Goal: Task Accomplishment & Management: Manage account settings

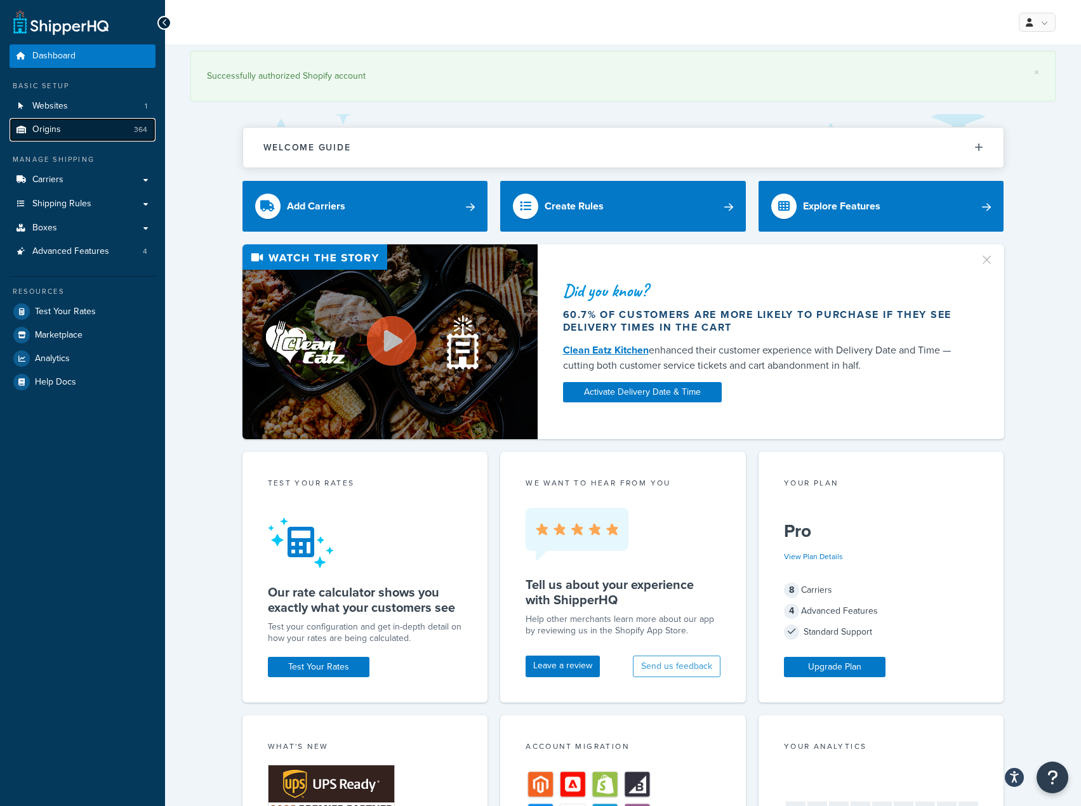
click at [116, 121] on link "Origins 364" at bounding box center [83, 129] width 146 height 23
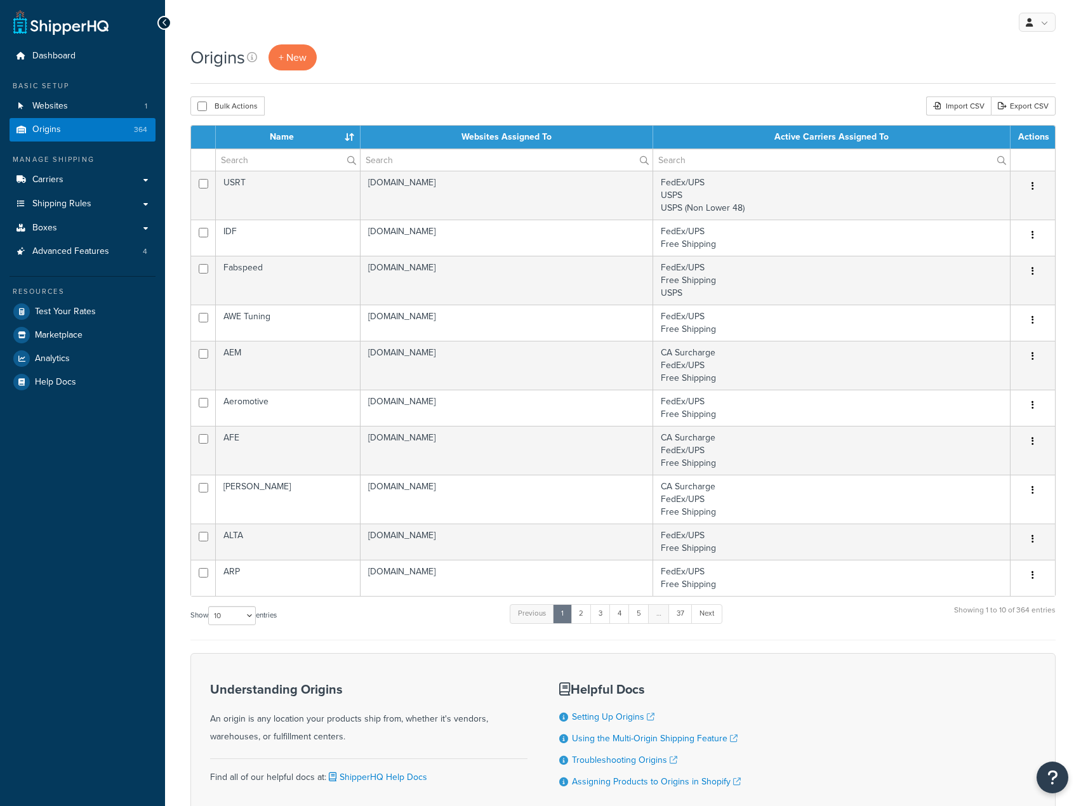
click at [473, 91] on div "Origins + New Bulk Actions Duplicate Delete Import CSV Export CSV Contact Us Se…" at bounding box center [623, 456] width 916 height 825
click at [248, 615] on select "10 15 25 50 100 1000" at bounding box center [232, 615] width 48 height 19
select select "1000"
click at [209, 607] on select "10 15 25 50 100 1000" at bounding box center [232, 615] width 48 height 19
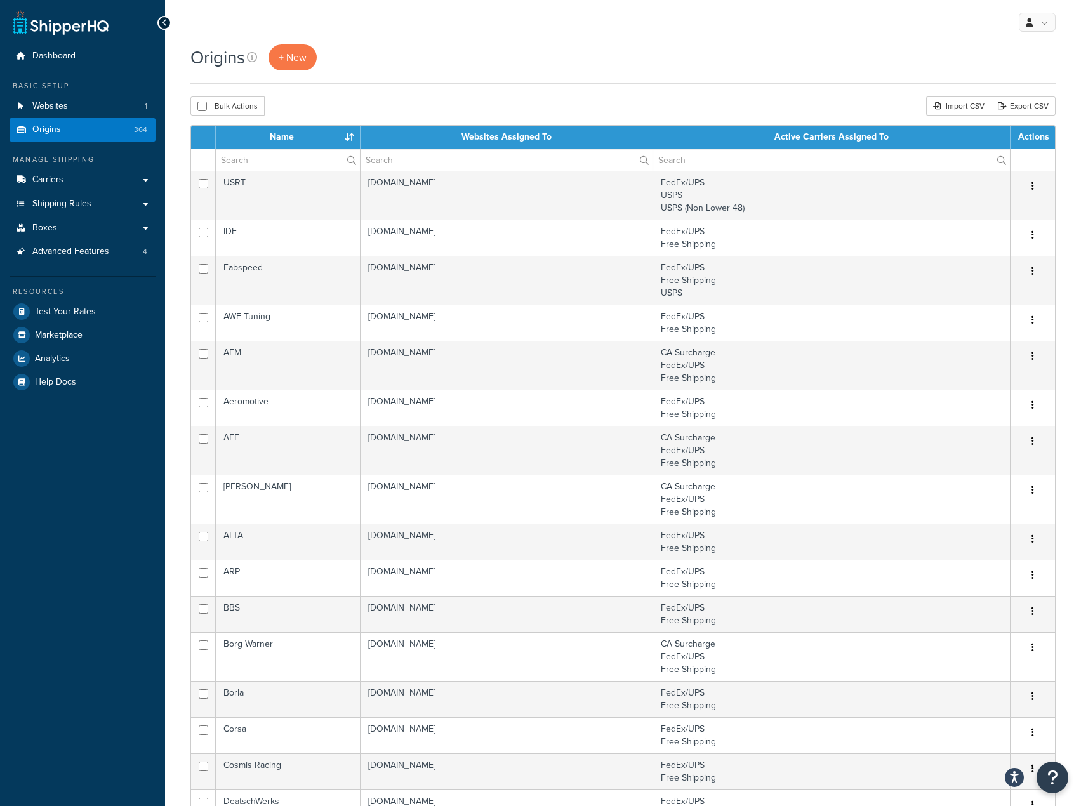
click at [536, 81] on div "Origins + New" at bounding box center [622, 63] width 865 height 39
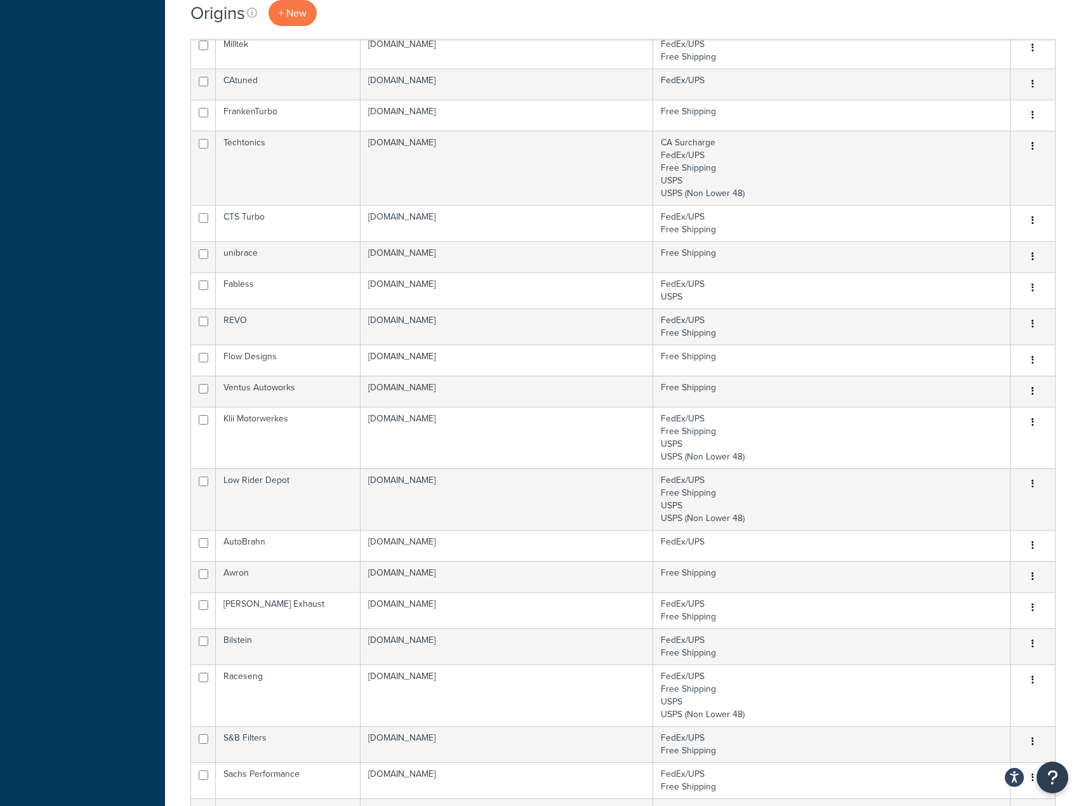
scroll to position [5826, 0]
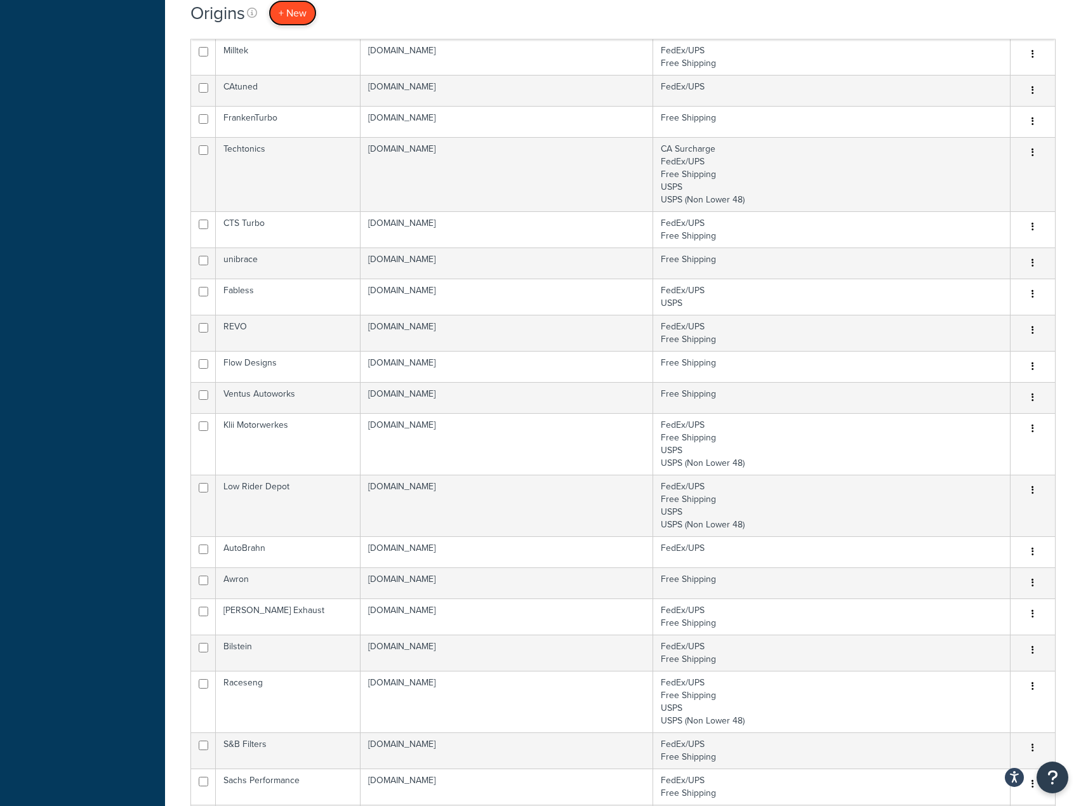
click at [300, 22] on link "+ New" at bounding box center [293, 13] width 48 height 26
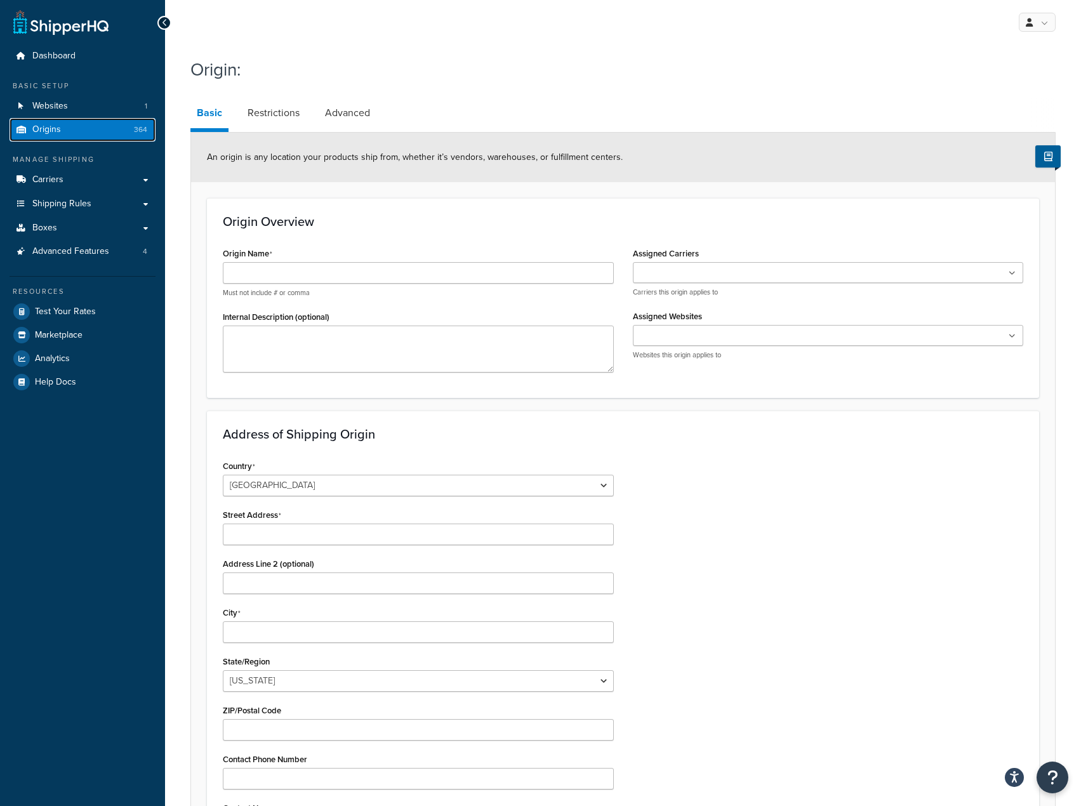
click at [118, 132] on link "Origins 364" at bounding box center [83, 129] width 146 height 23
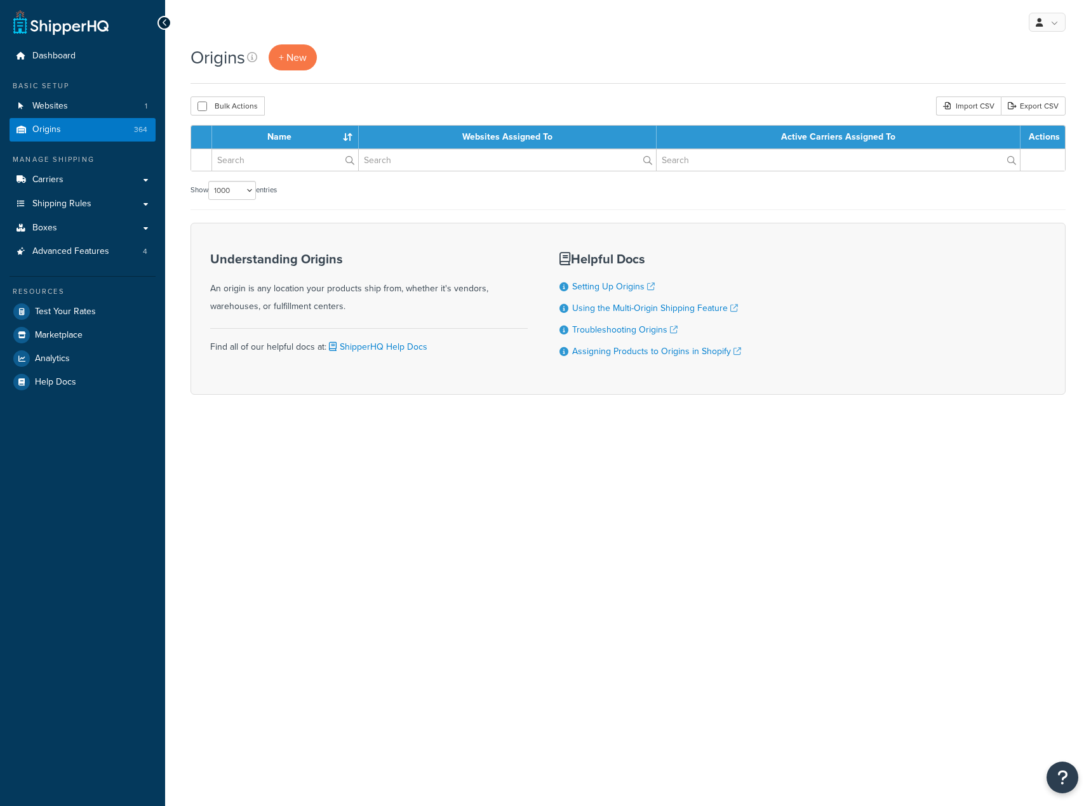
select select "1000"
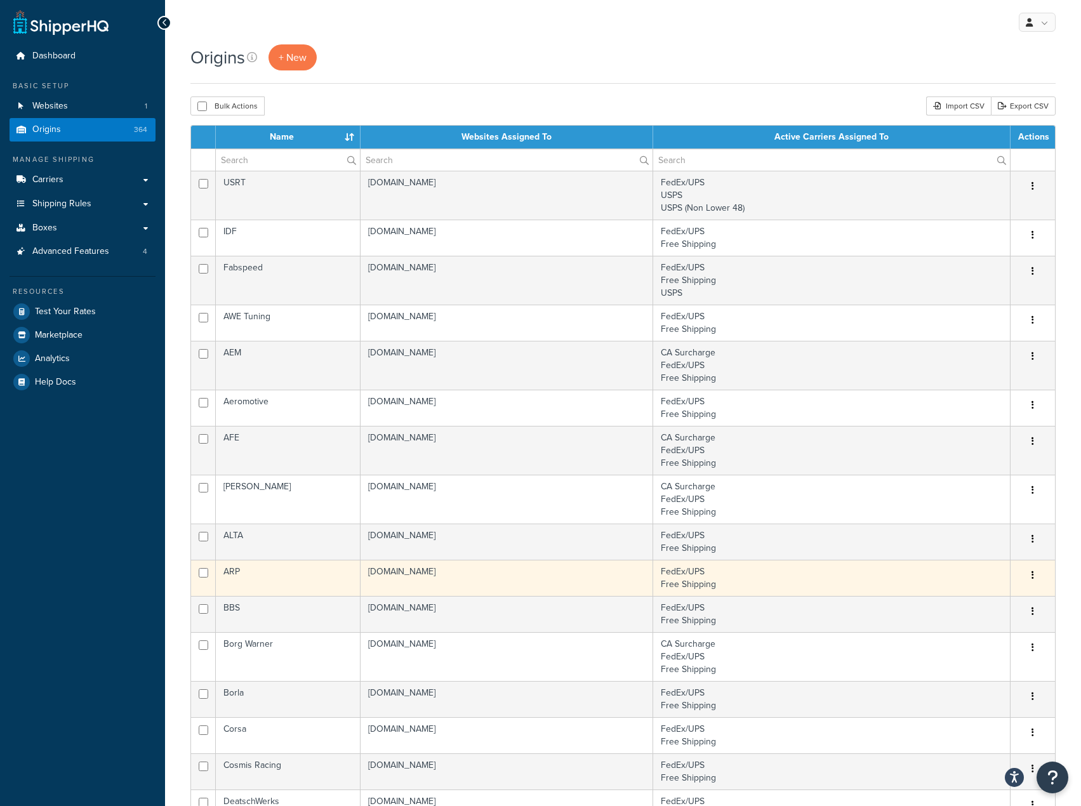
click at [1030, 578] on button "button" at bounding box center [1033, 576] width 18 height 20
click at [997, 623] on link "Duplicate" at bounding box center [991, 626] width 100 height 26
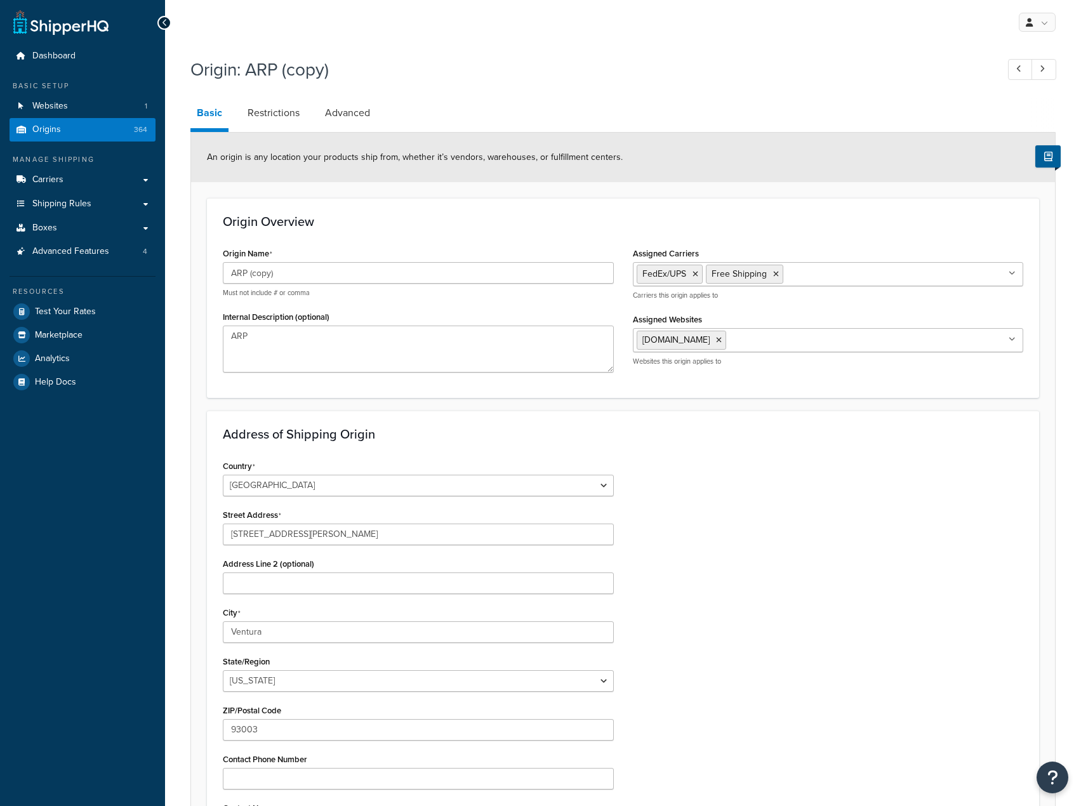
select select "5"
click at [411, 270] on input "ARP (copy)" at bounding box center [418, 273] width 391 height 22
type input "Road Rage Performance"
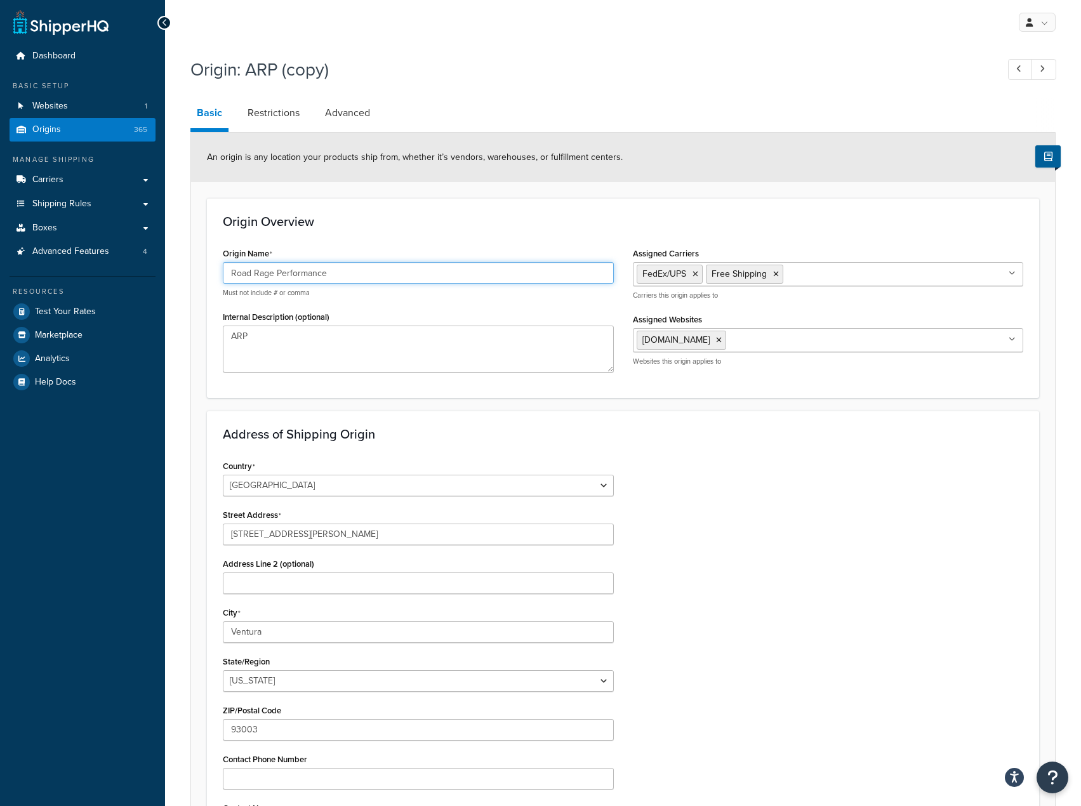
click at [401, 270] on input "Road Rage Performance" at bounding box center [418, 273] width 391 height 22
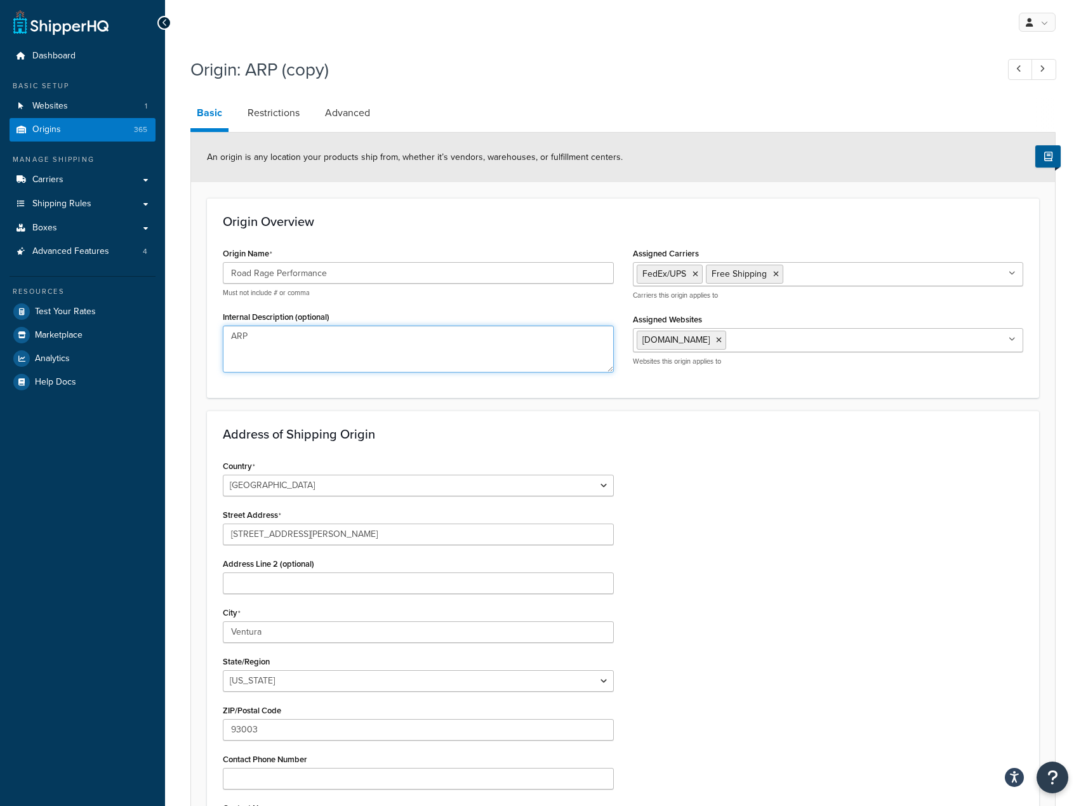
click at [370, 351] on textarea "ARP" at bounding box center [418, 349] width 391 height 47
paste textarea "Road Rage Performance"
type textarea "Road Rage Performance"
click at [693, 277] on icon at bounding box center [696, 274] width 6 height 8
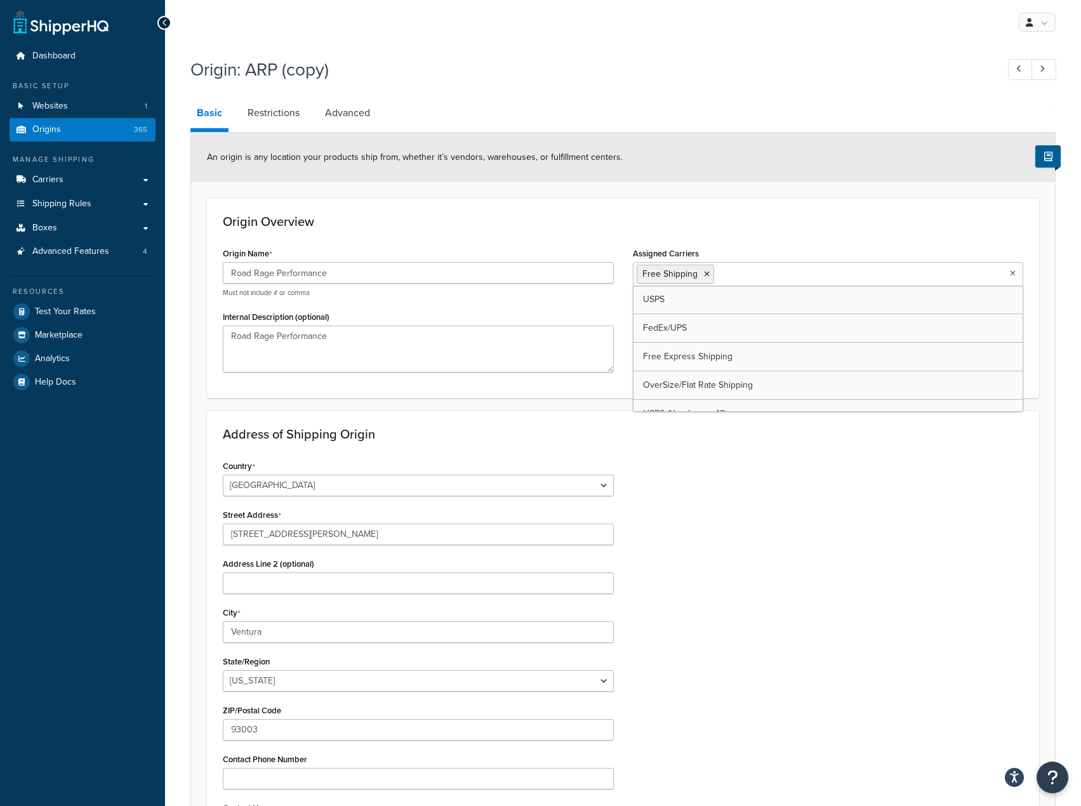
click at [745, 240] on div "Origin Overview Origin Name Road Rage Performance Must not include # or comma I…" at bounding box center [623, 297] width 832 height 199
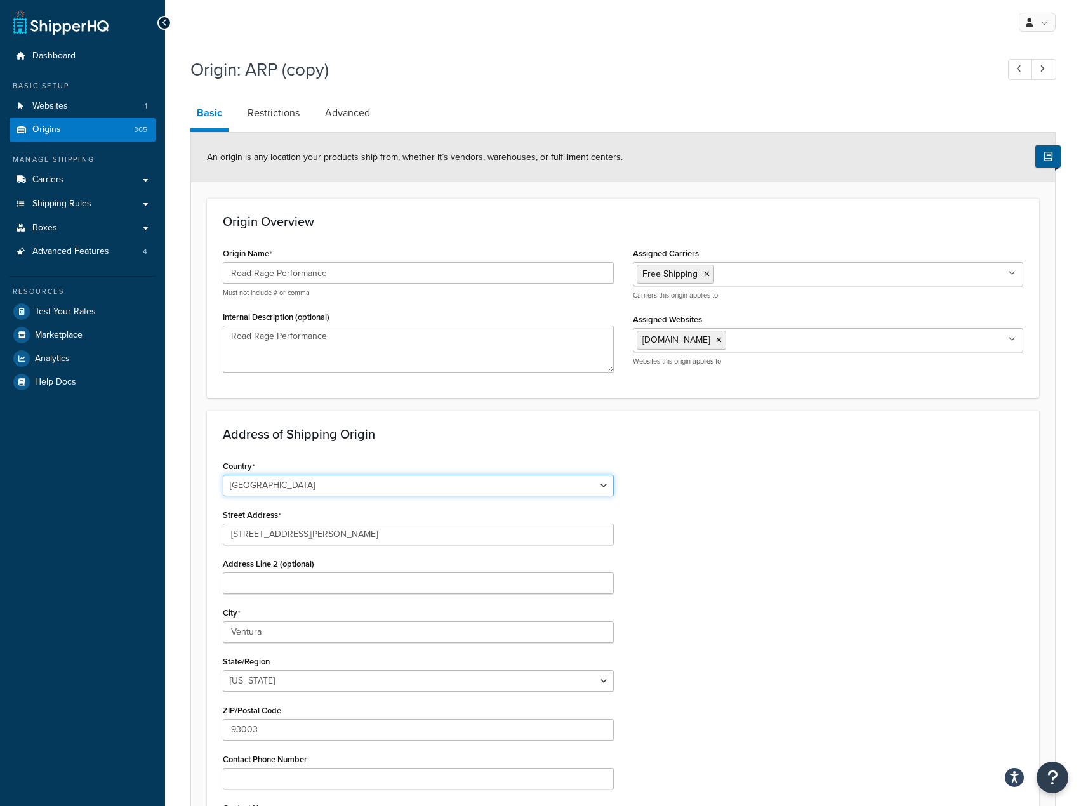
click at [344, 486] on select "[GEOGRAPHIC_DATA] [GEOGRAPHIC_DATA] [GEOGRAPHIC_DATA] [GEOGRAPHIC_DATA] [GEOGRA…" at bounding box center [418, 486] width 391 height 22
select select "1226"
click at [223, 475] on select "[GEOGRAPHIC_DATA] [GEOGRAPHIC_DATA] [GEOGRAPHIC_DATA] [GEOGRAPHIC_DATA] [GEOGRA…" at bounding box center [418, 486] width 391 height 22
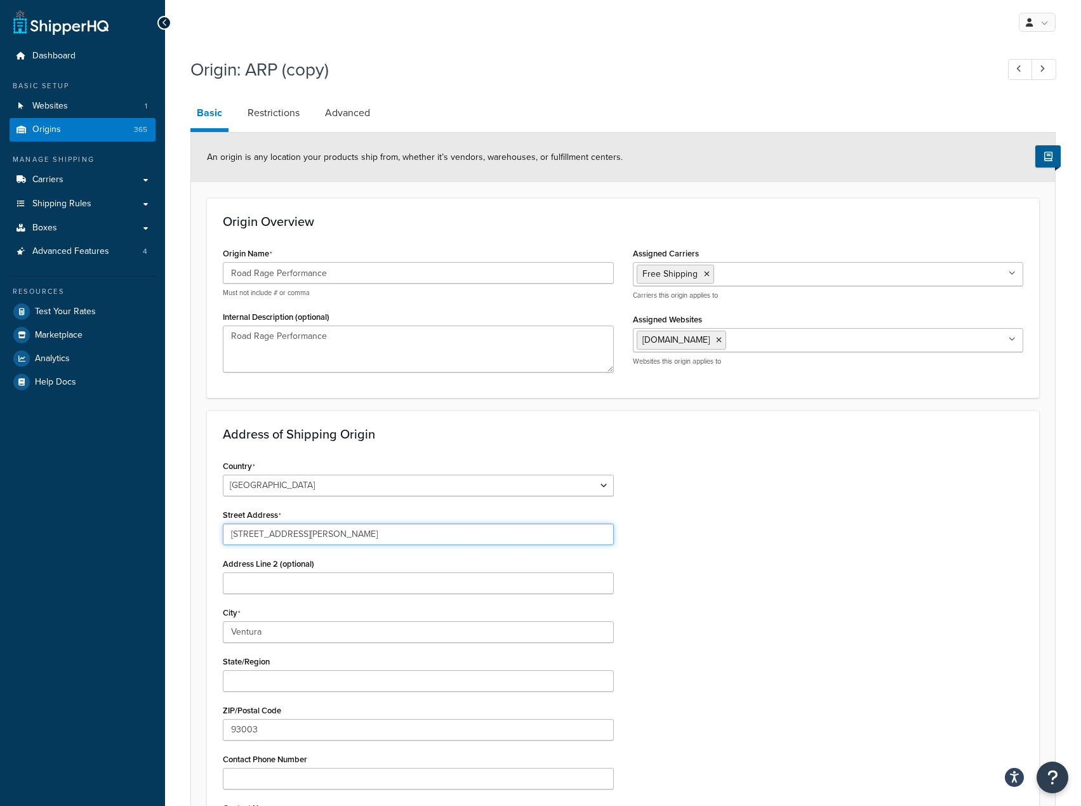
click at [359, 535] on input "[STREET_ADDRESS][PERSON_NAME]" at bounding box center [418, 535] width 391 height 22
click at [274, 535] on input "[STREET_ADDRESS][PERSON_NAME]" at bounding box center [418, 535] width 391 height 22
paste input "Unit D5/D6 [GEOGRAPHIC_DATA]"
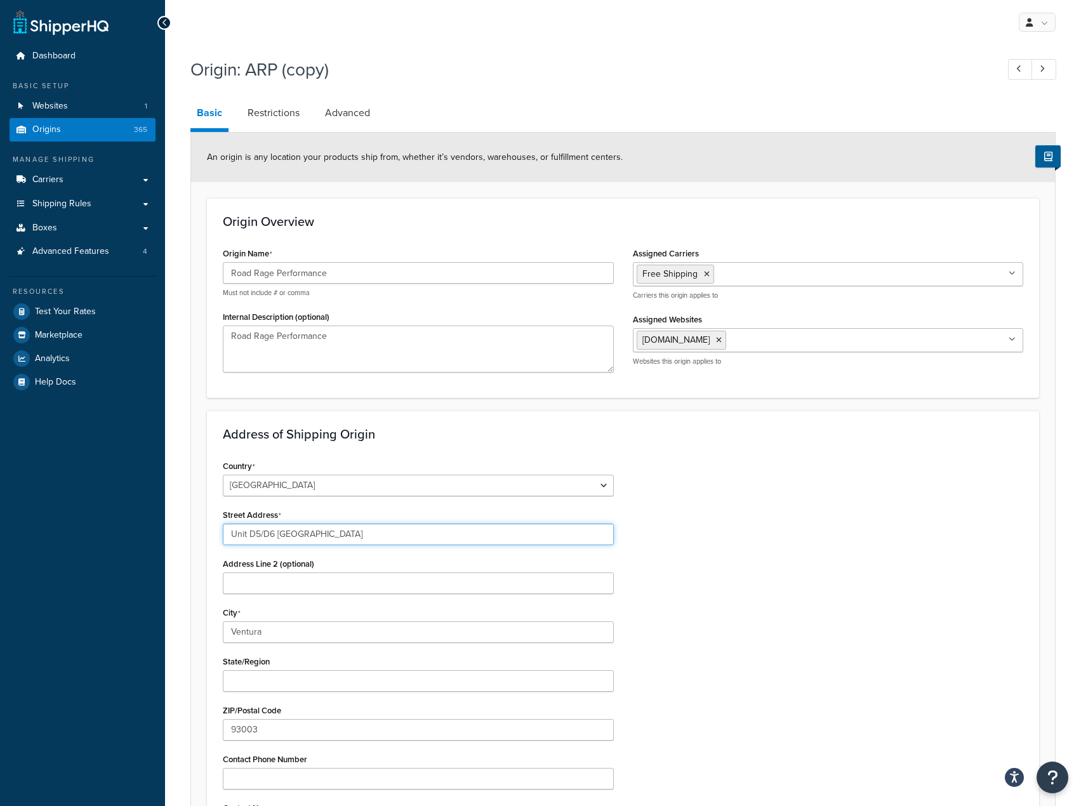
type input "Unit D5/D6 [GEOGRAPHIC_DATA]"
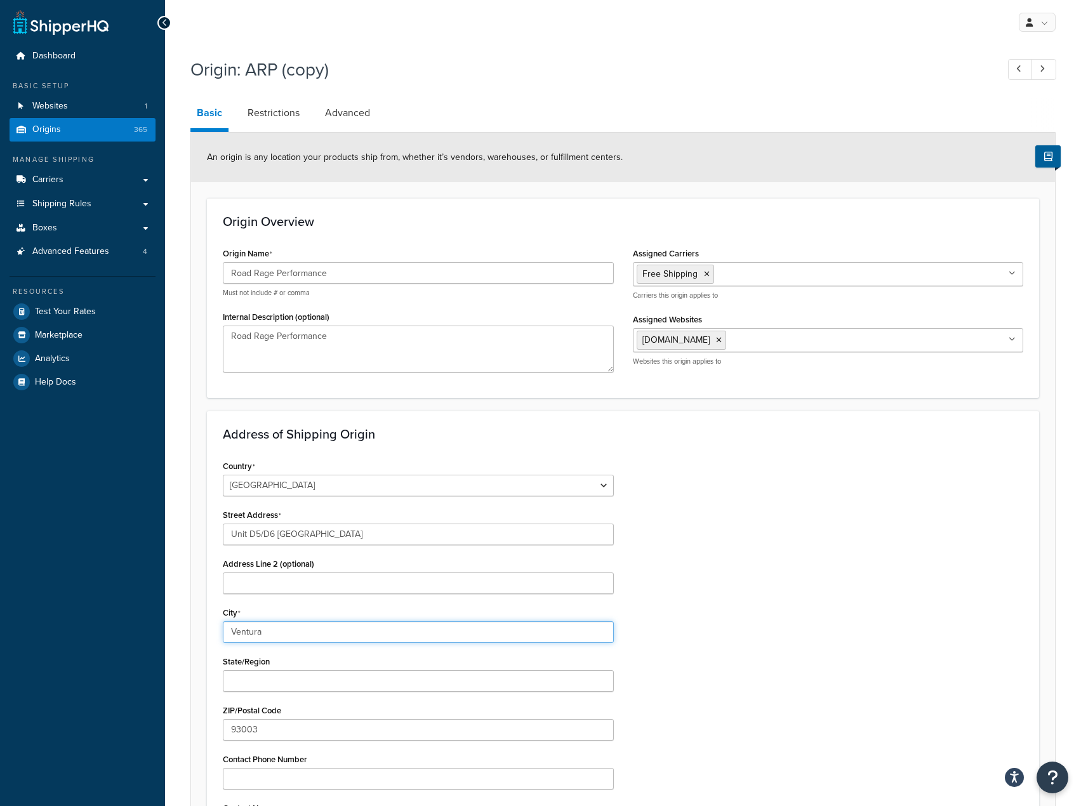
click at [316, 630] on input "Ventura" at bounding box center [418, 633] width 391 height 22
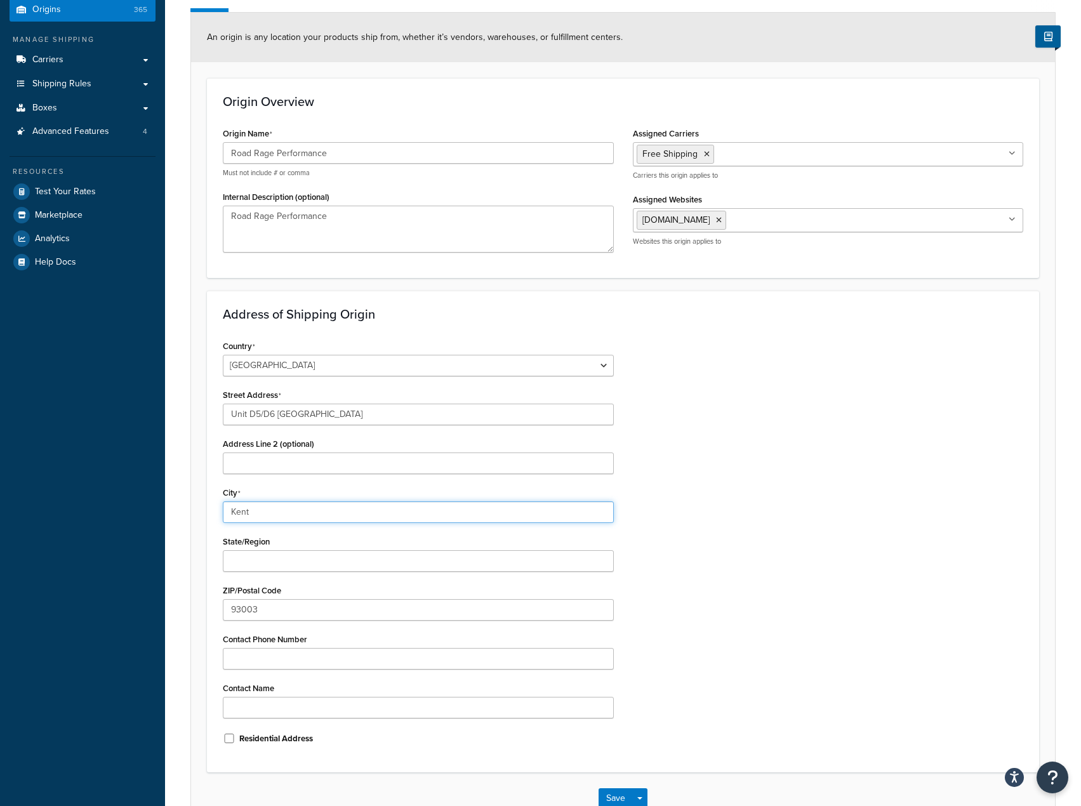
scroll to position [127, 0]
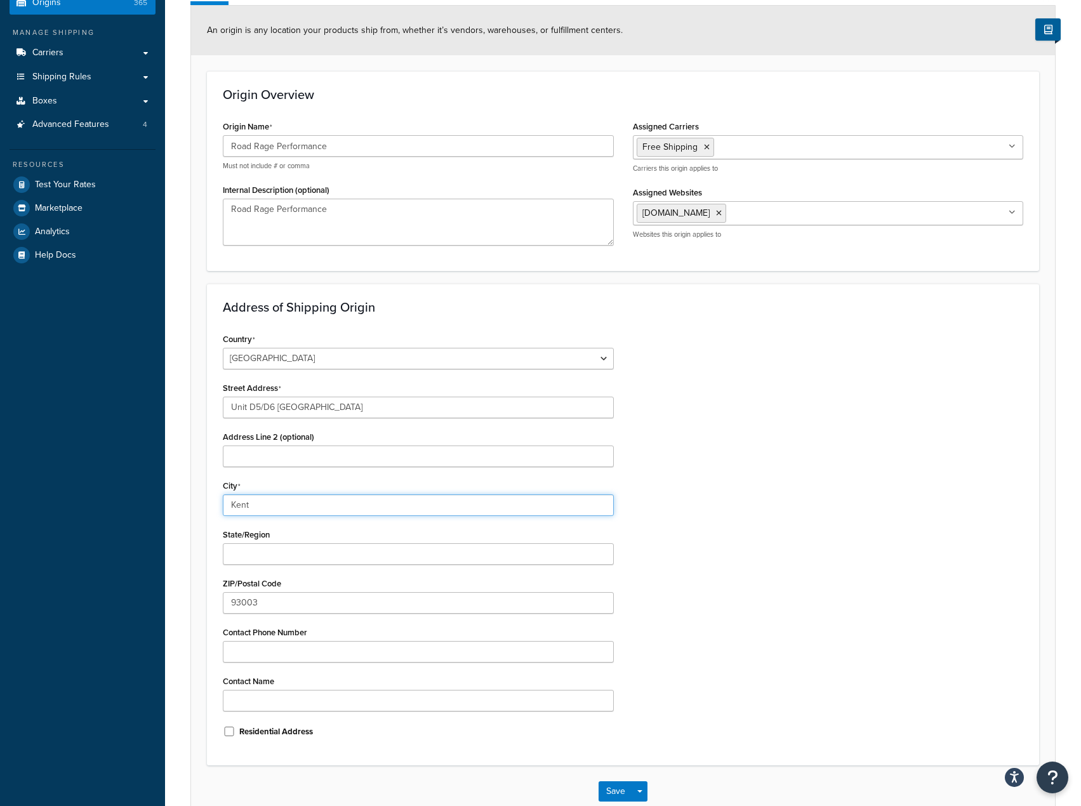
type input "Kent"
click at [316, 604] on input "93003" at bounding box center [418, 603] width 391 height 22
paste input "TN15 8DN"
type input "TN15 8DN"
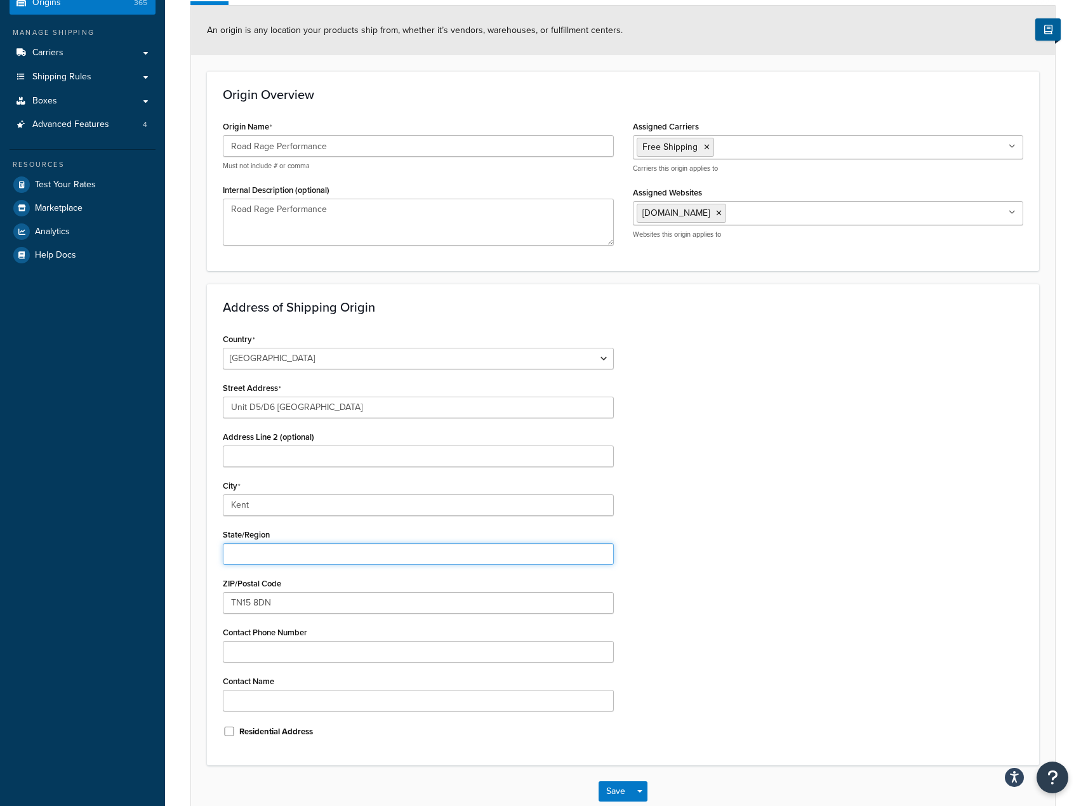
click at [566, 552] on input "State/Region" at bounding box center [418, 554] width 391 height 22
click at [434, 488] on div "City [GEOGRAPHIC_DATA]" at bounding box center [418, 496] width 391 height 39
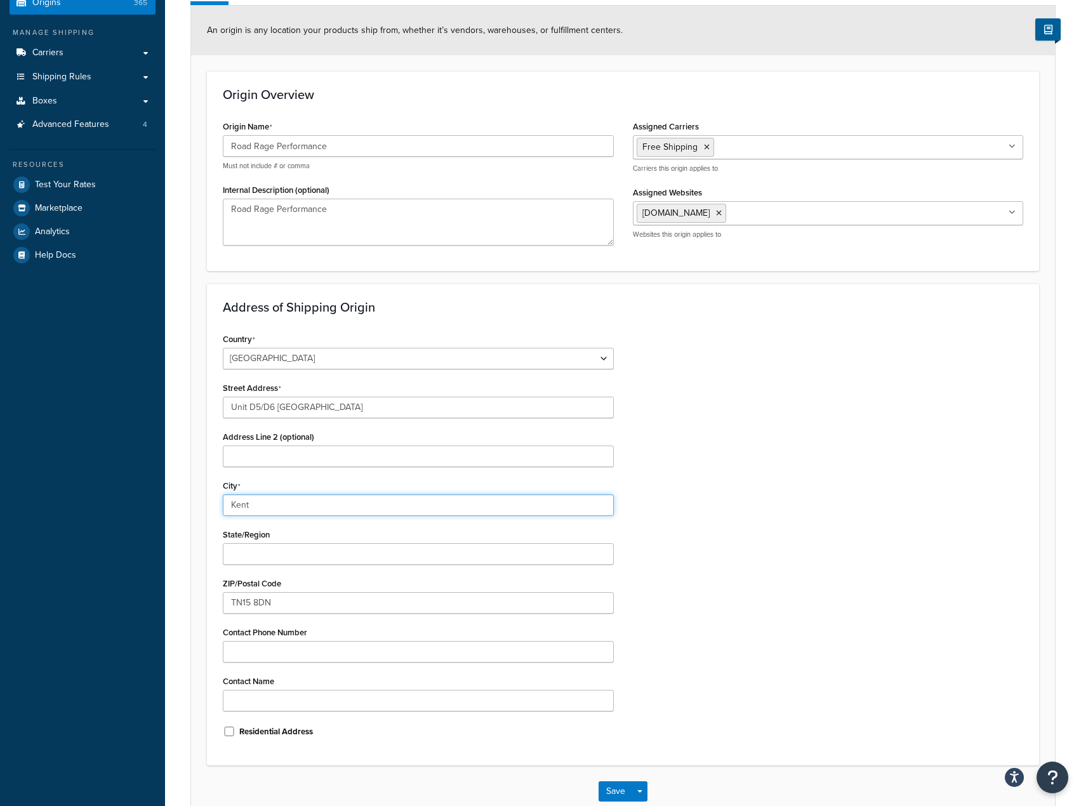
click at [423, 508] on input "Kent" at bounding box center [418, 506] width 391 height 22
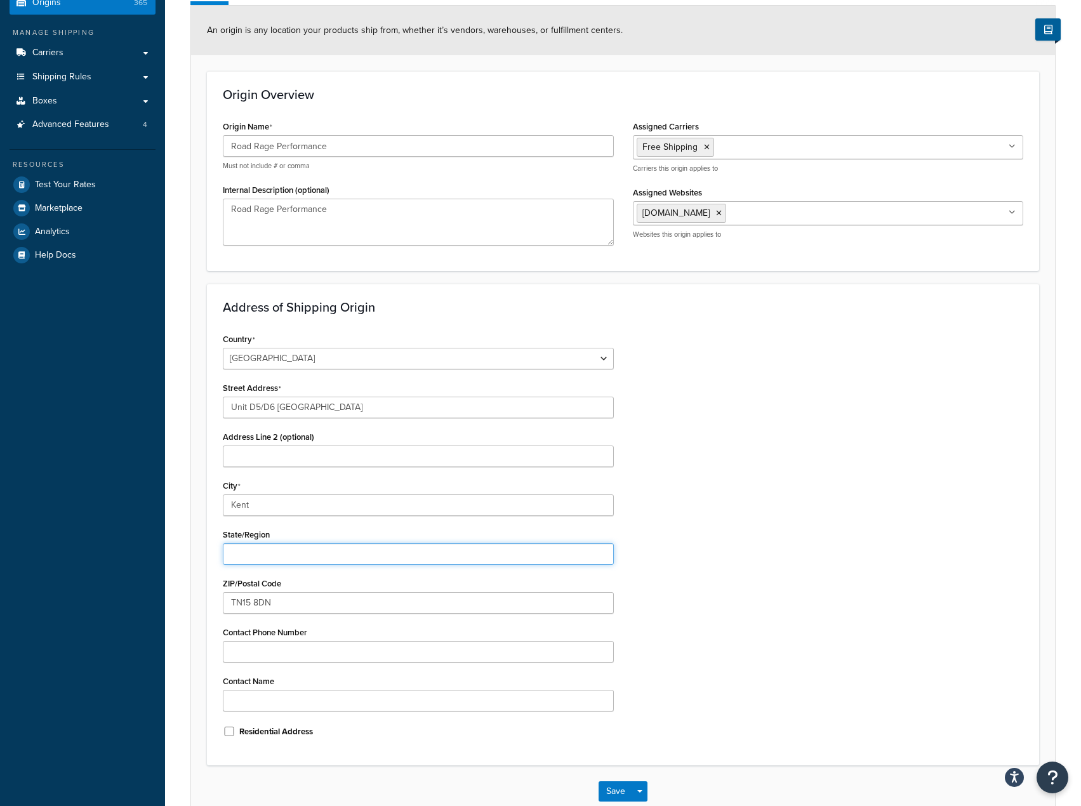
click at [415, 557] on input "State/Region" at bounding box center [418, 554] width 391 height 22
paste input "Kent"
type input "Kent"
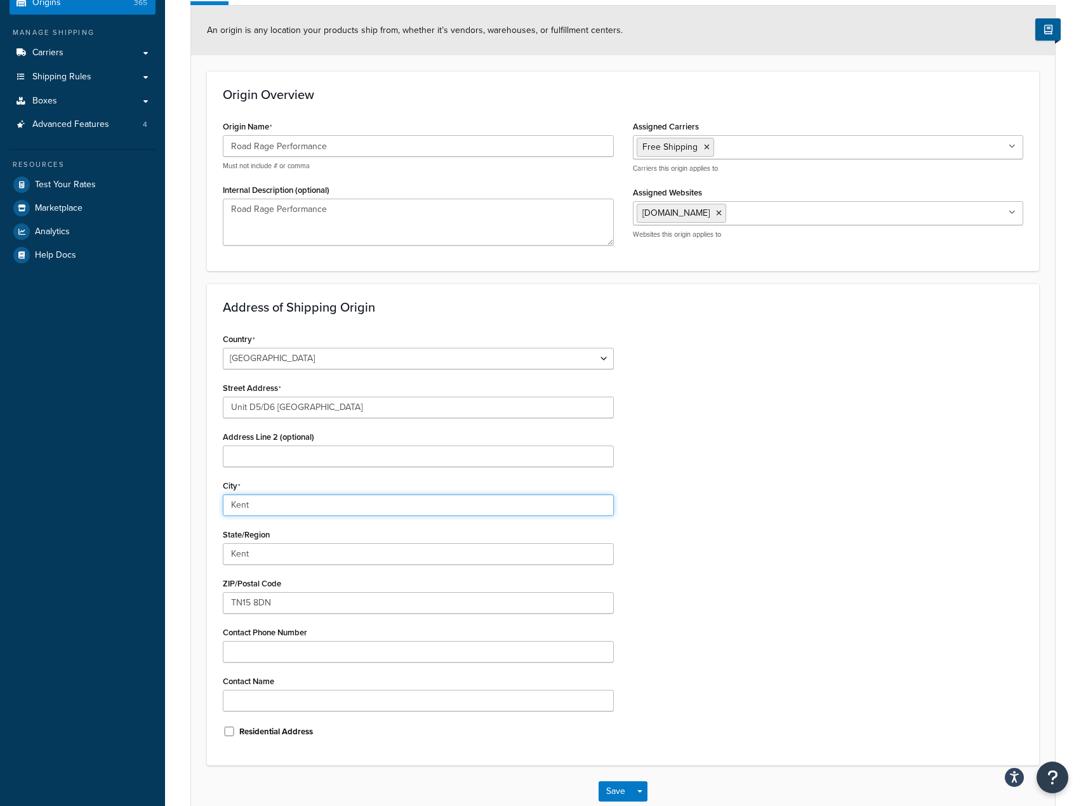
click at [425, 508] on input "Kent" at bounding box center [418, 506] width 391 height 22
type input "Tonbridge"
click at [755, 479] on div "Country [GEOGRAPHIC_DATA] [GEOGRAPHIC_DATA] [GEOGRAPHIC_DATA] [GEOGRAPHIC_DATA]…" at bounding box center [623, 540] width 820 height 420
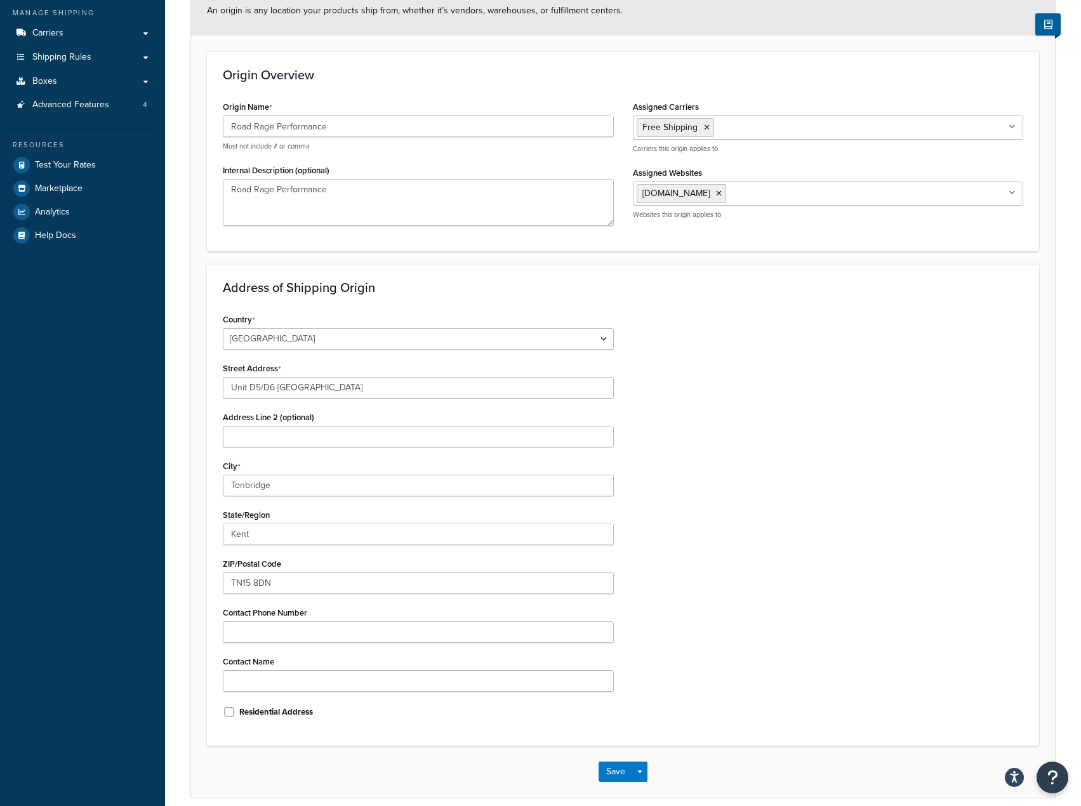
scroll to position [203, 0]
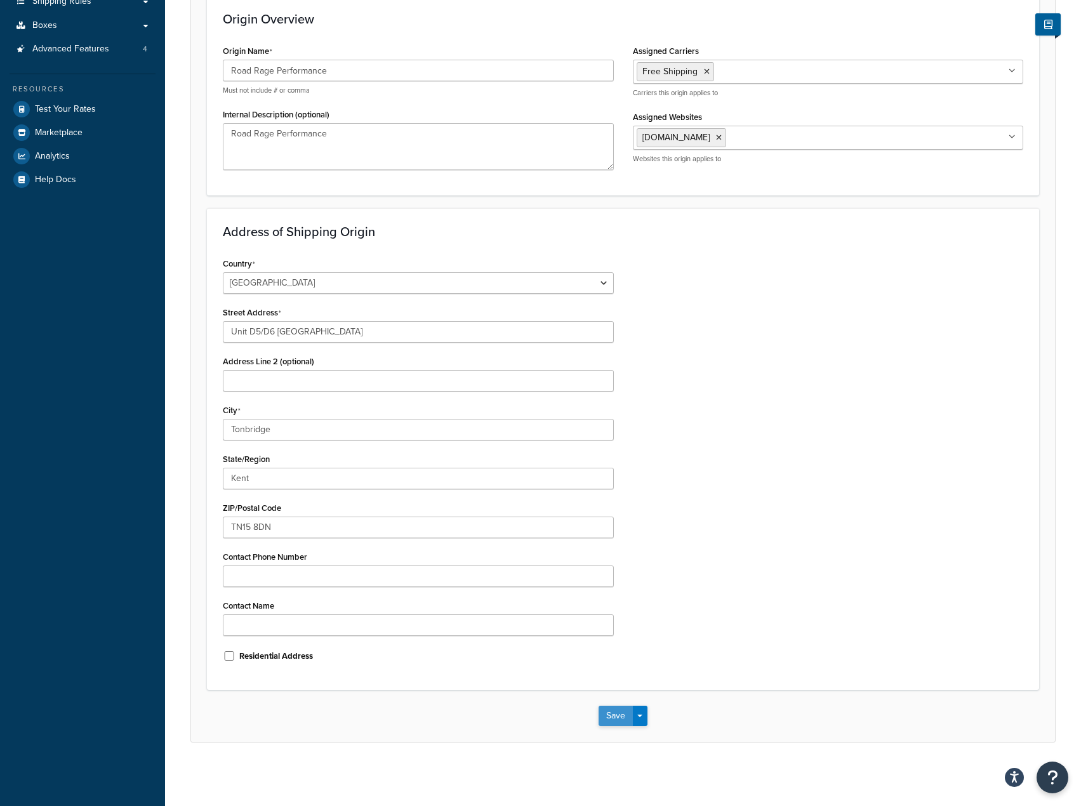
click at [608, 712] on button "Save" at bounding box center [616, 716] width 34 height 20
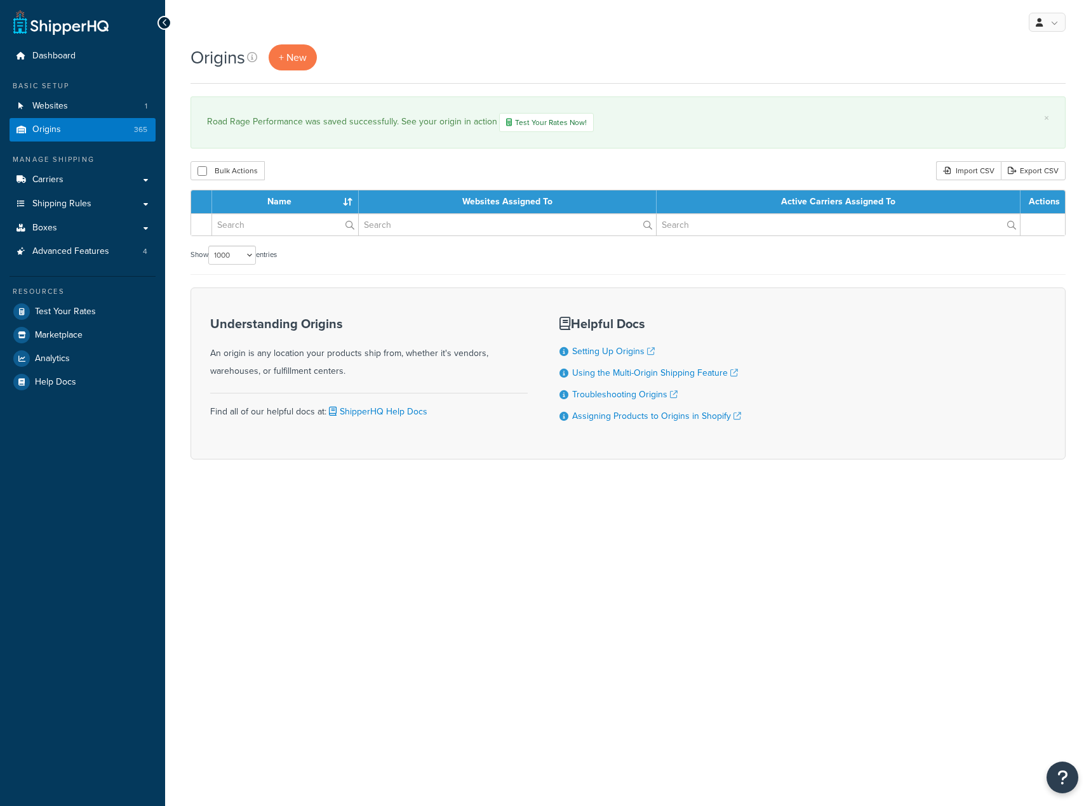
select select "1000"
